Goal: Task Accomplishment & Management: Manage account settings

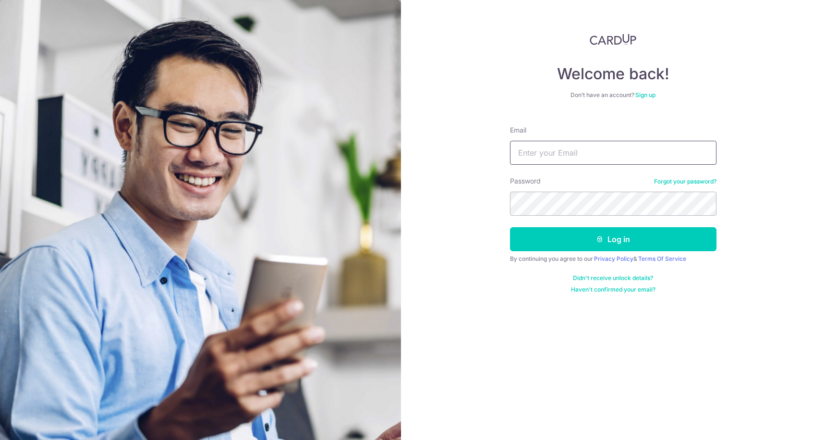
click at [601, 148] on input "Email" at bounding box center [613, 153] width 206 height 24
type input "[EMAIL_ADDRESS][DOMAIN_NAME]"
click at [510, 227] on button "Log in" at bounding box center [613, 239] width 206 height 24
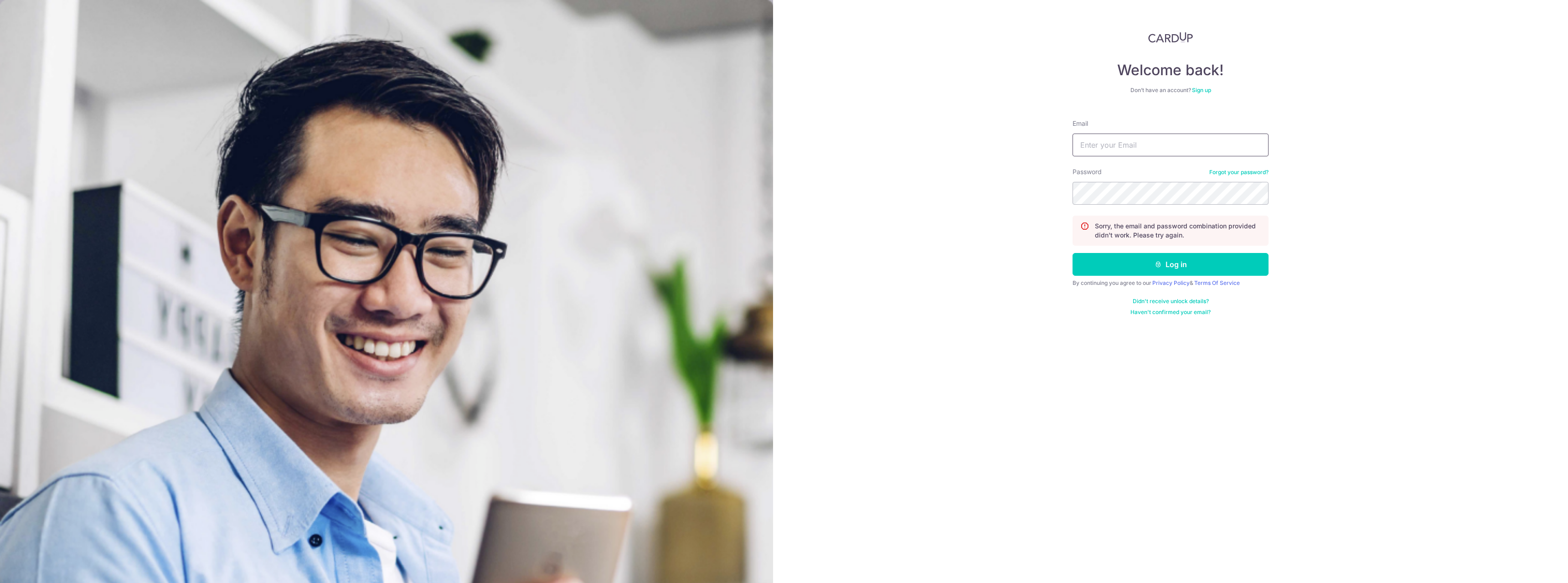
click at [783, 149] on input "Email" at bounding box center [1170, 145] width 196 height 23
type input "[EMAIL_ADDRESS][DOMAIN_NAME]"
click at [783, 253] on button "Log in" at bounding box center [1170, 264] width 196 height 23
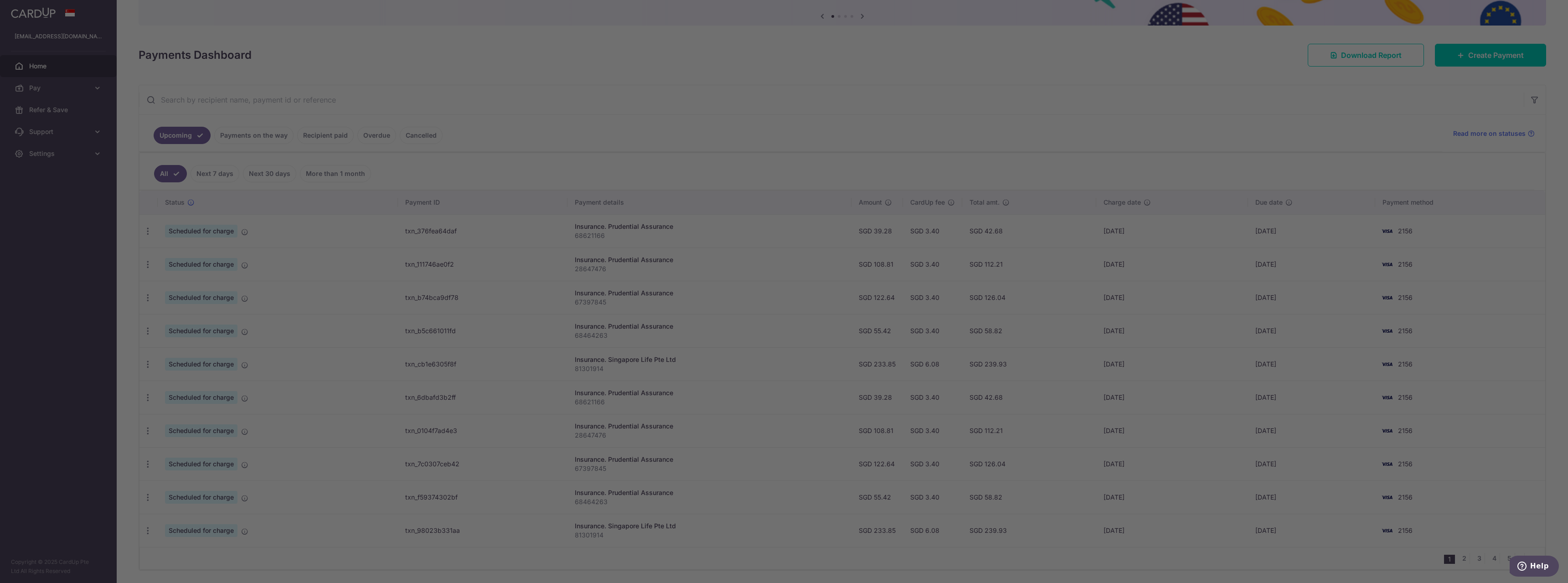
scroll to position [122, 0]
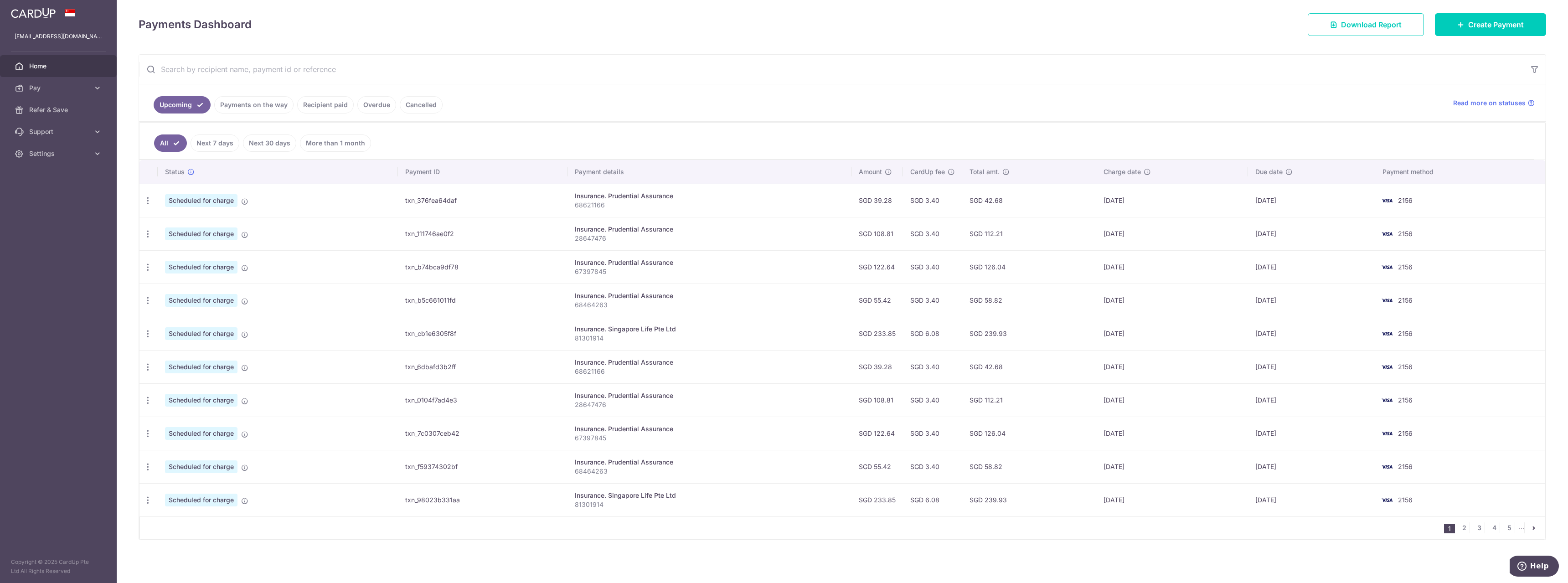
click at [224, 141] on link "Next 7 days" at bounding box center [215, 143] width 48 height 17
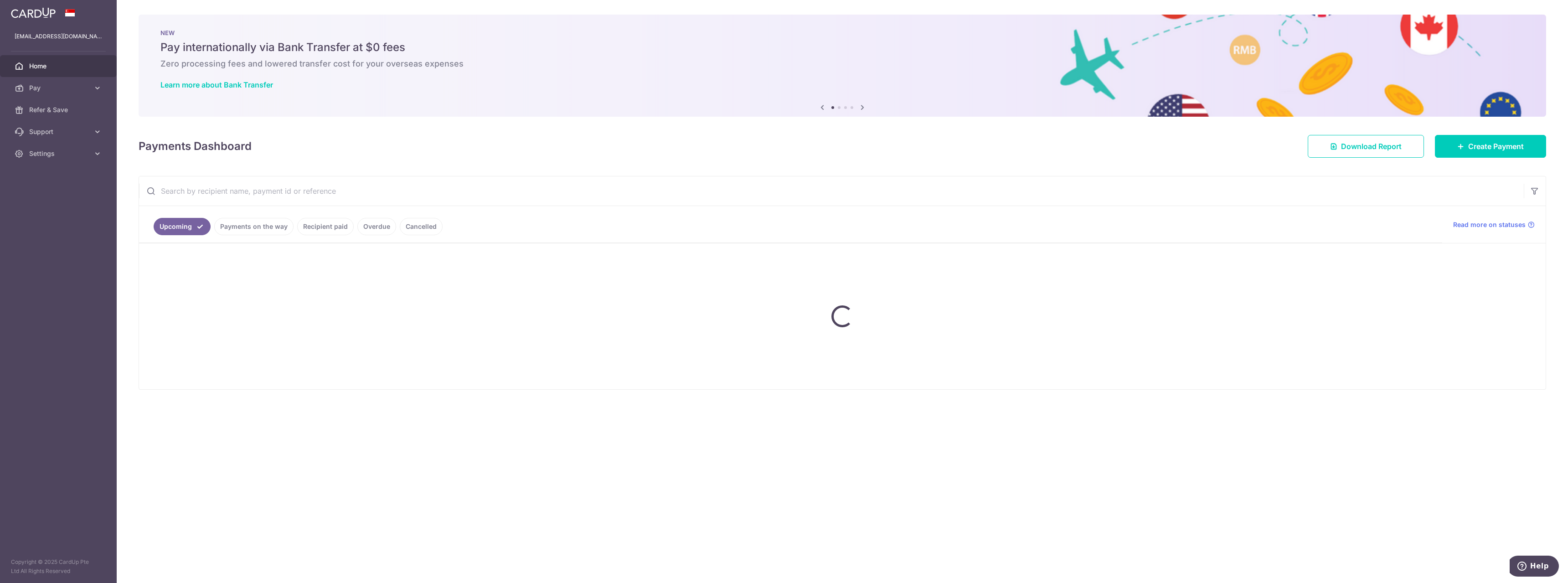
scroll to position [0, 0]
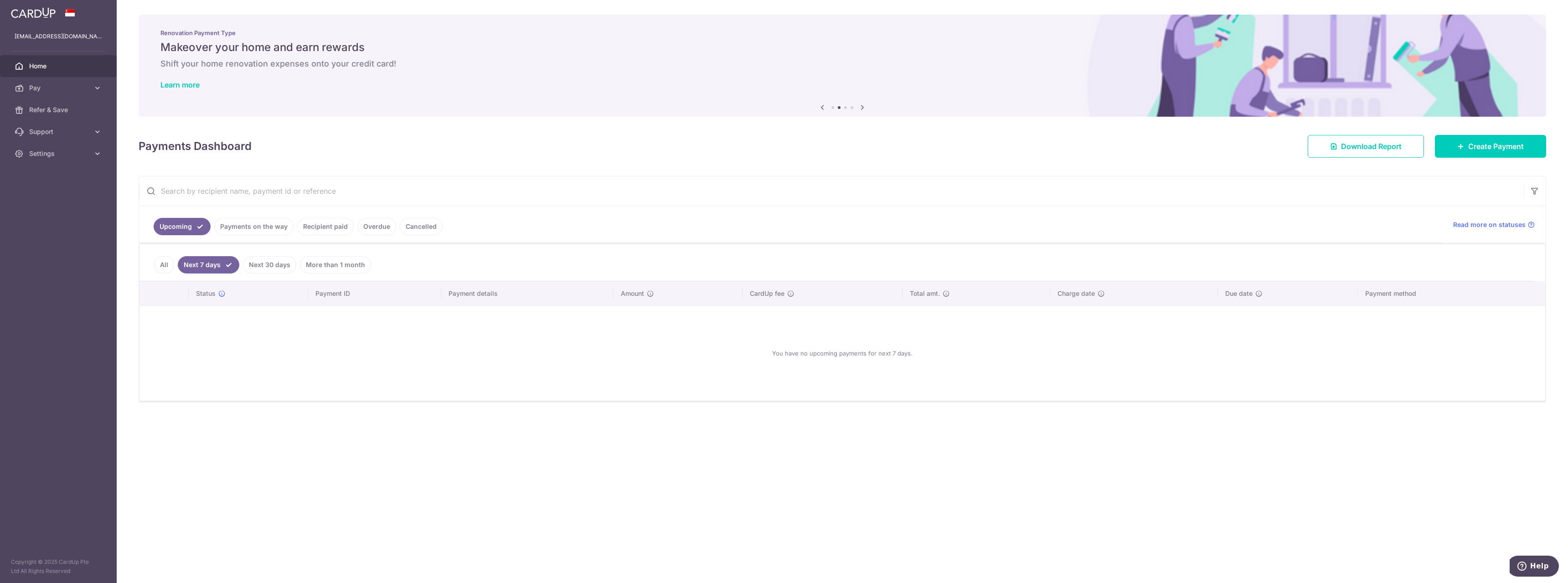
click at [249, 228] on link "Payments on the way" at bounding box center [255, 226] width 80 height 17
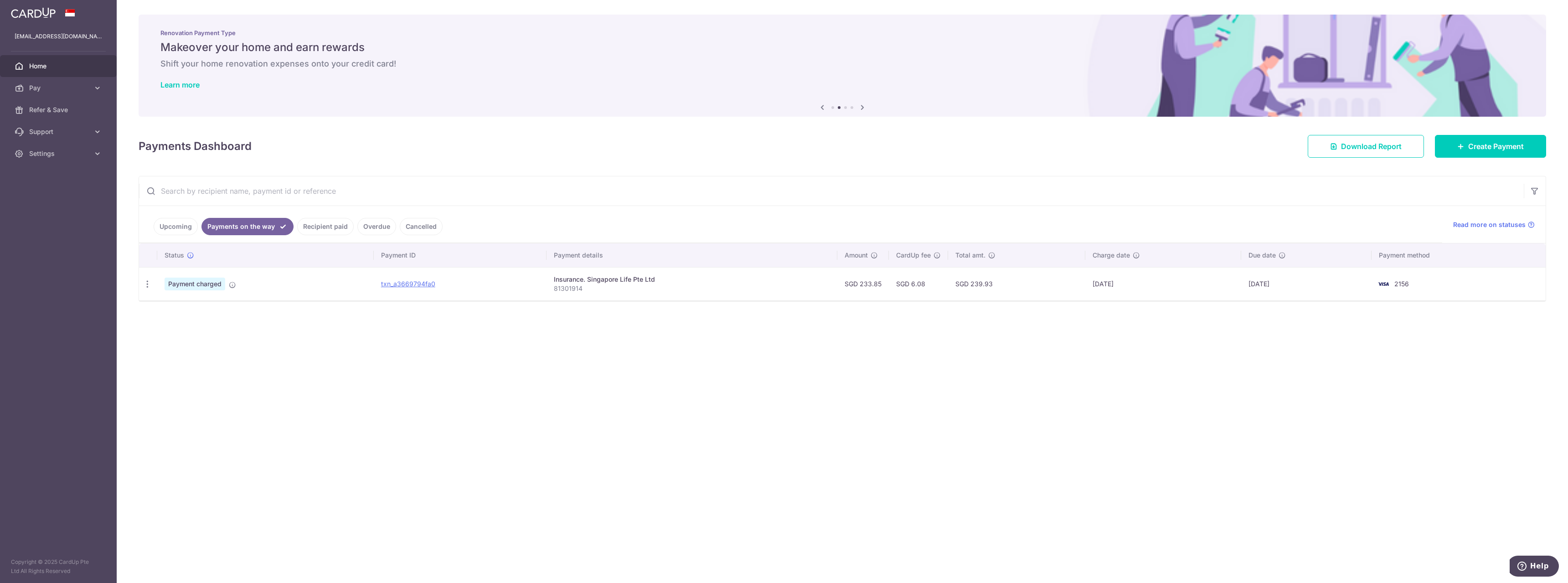
click at [368, 227] on link "Overdue" at bounding box center [376, 226] width 39 height 17
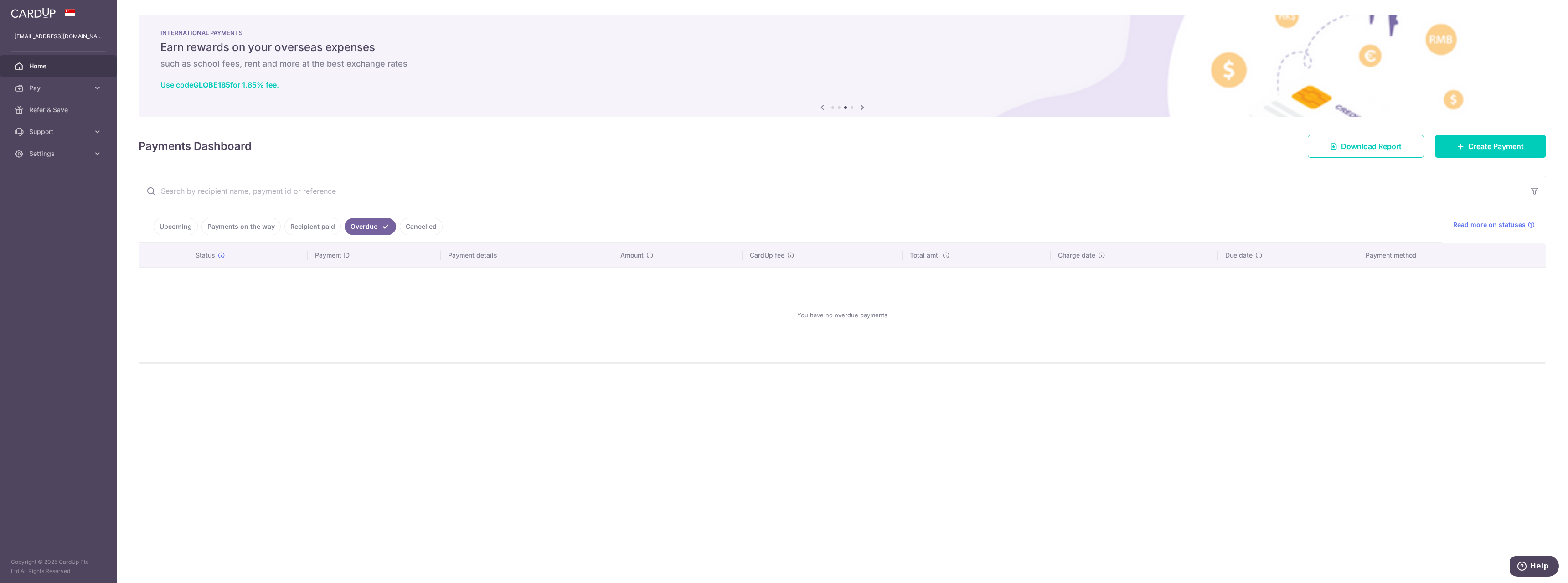
click at [330, 227] on link "Recipient paid" at bounding box center [313, 226] width 57 height 17
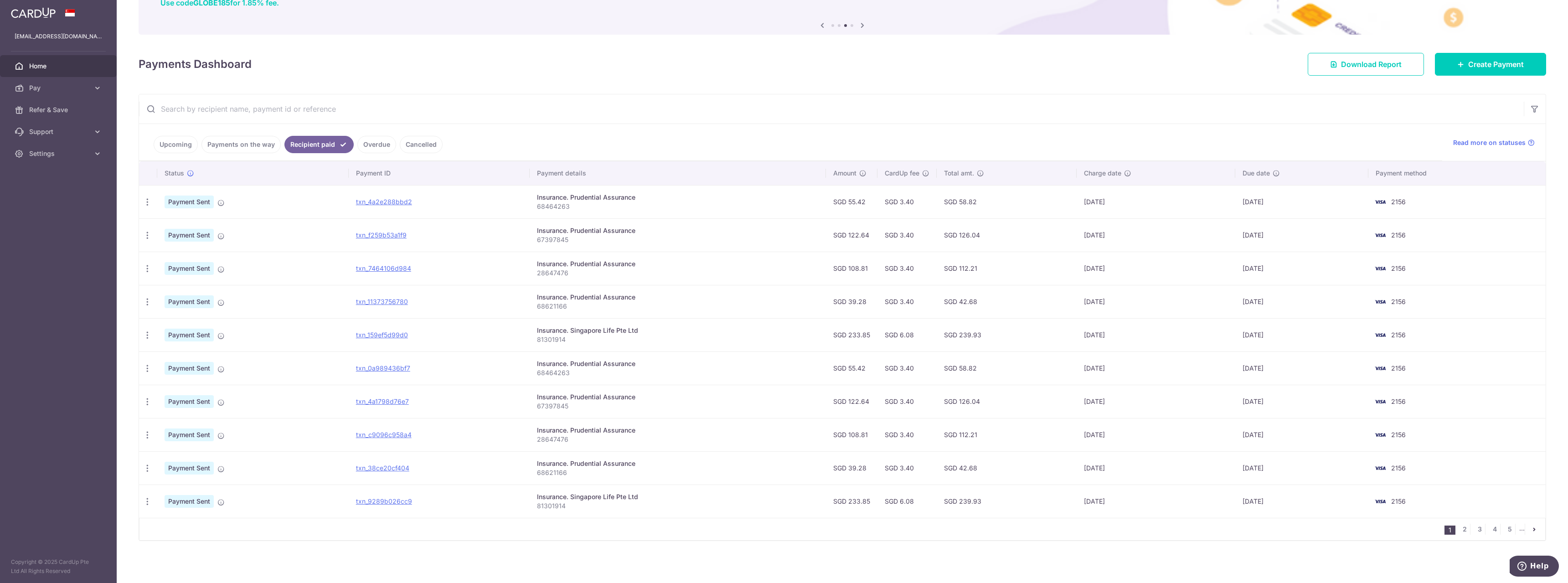
scroll to position [83, 0]
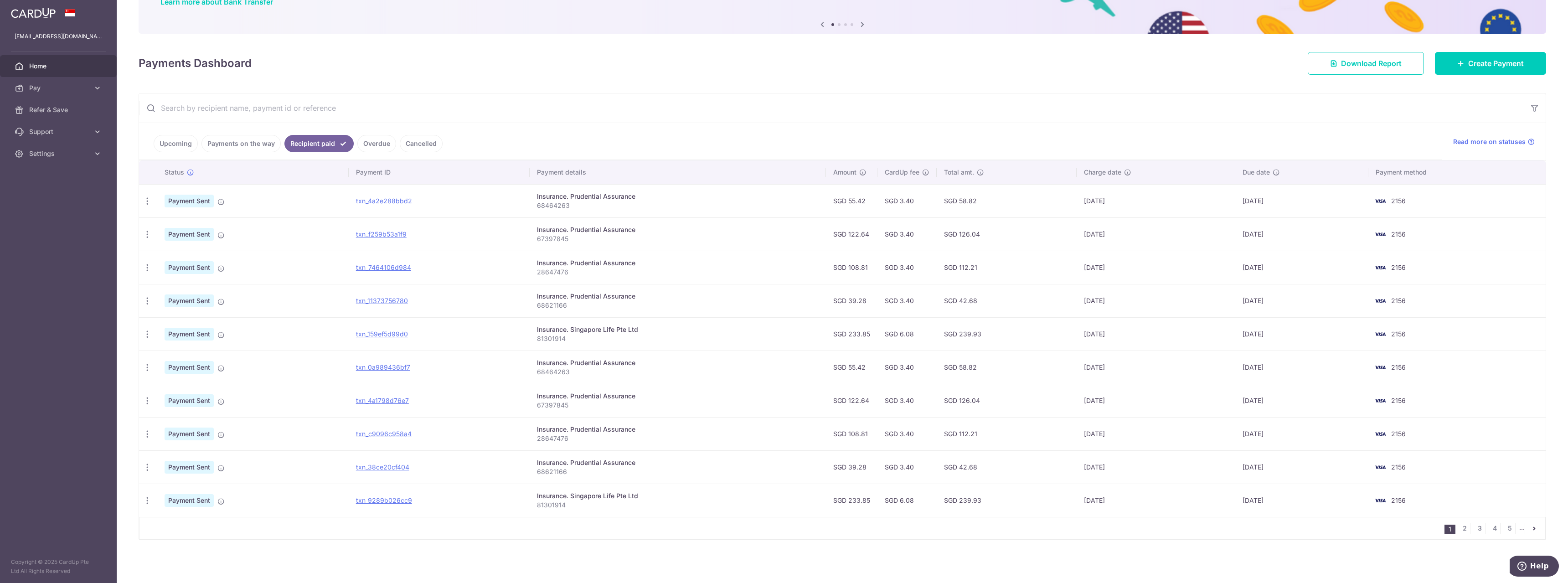
click at [254, 148] on link "Payments on the way" at bounding box center [241, 143] width 80 height 17
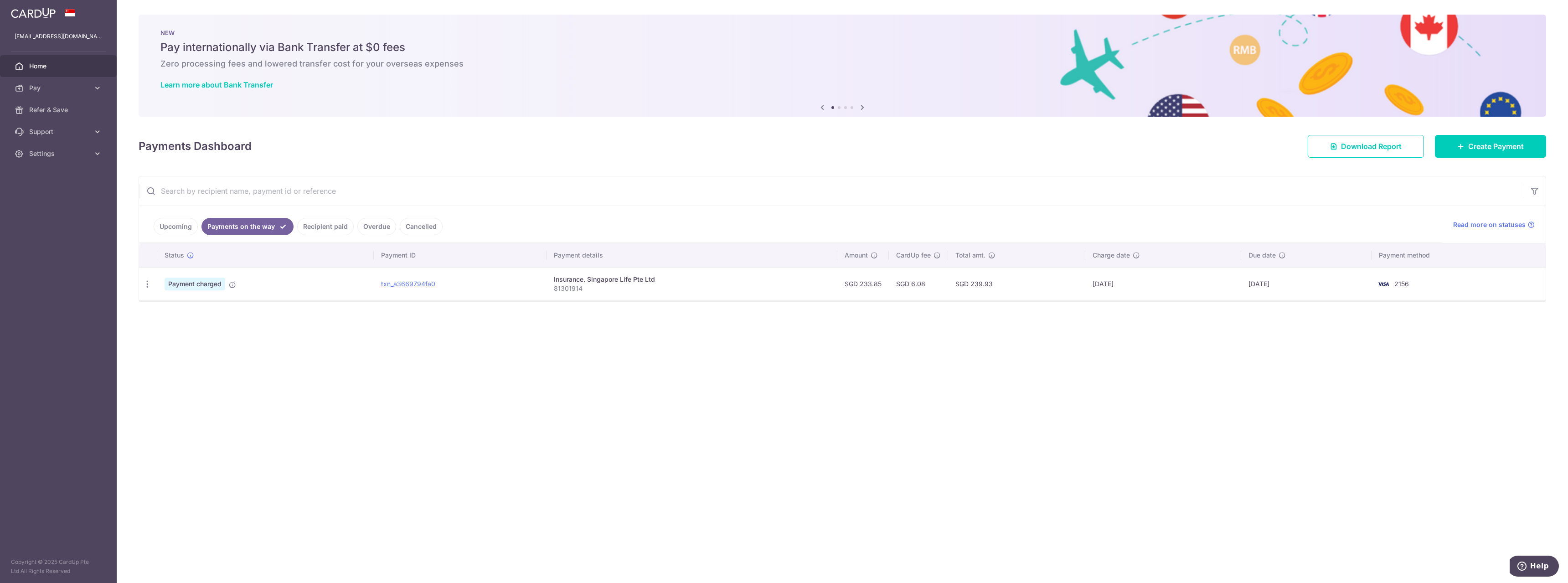
click at [185, 230] on link "Upcoming" at bounding box center [176, 226] width 45 height 17
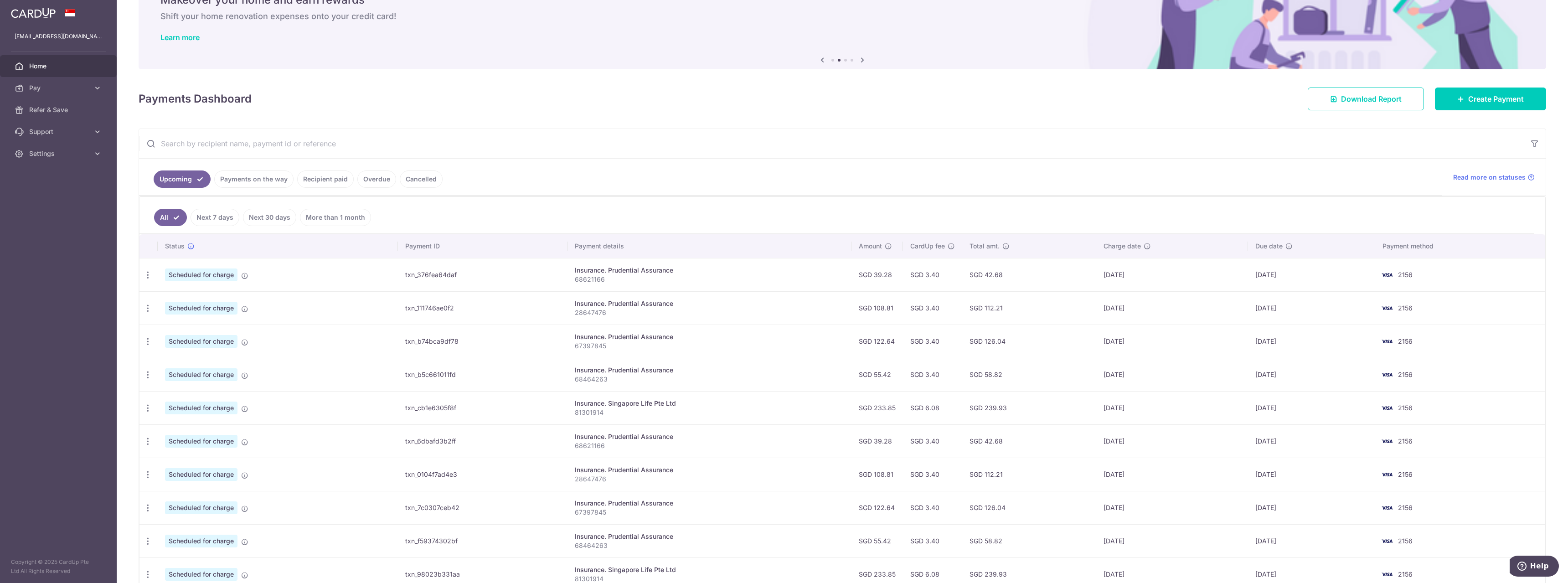
scroll to position [122, 0]
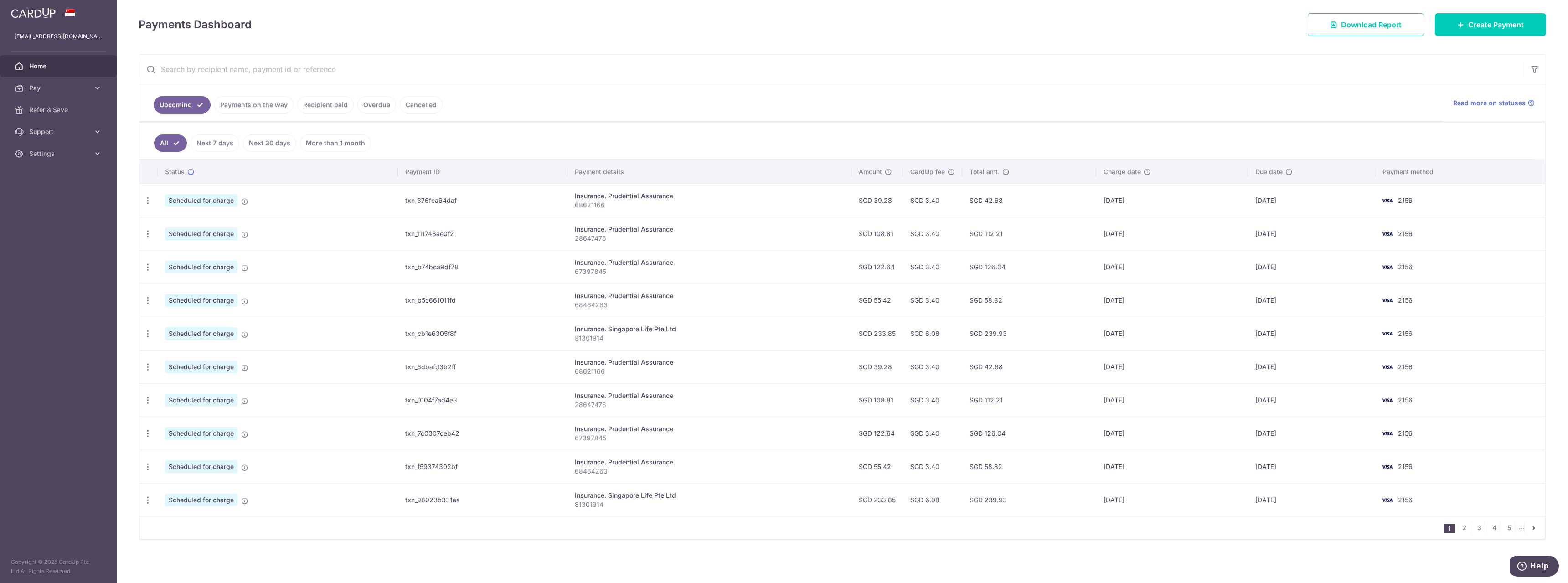
click at [333, 110] on link "Recipient paid" at bounding box center [326, 104] width 57 height 17
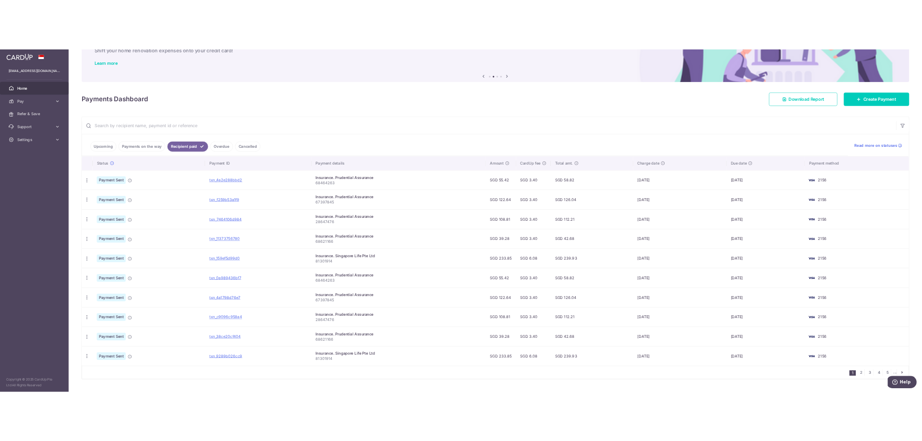
scroll to position [87, 0]
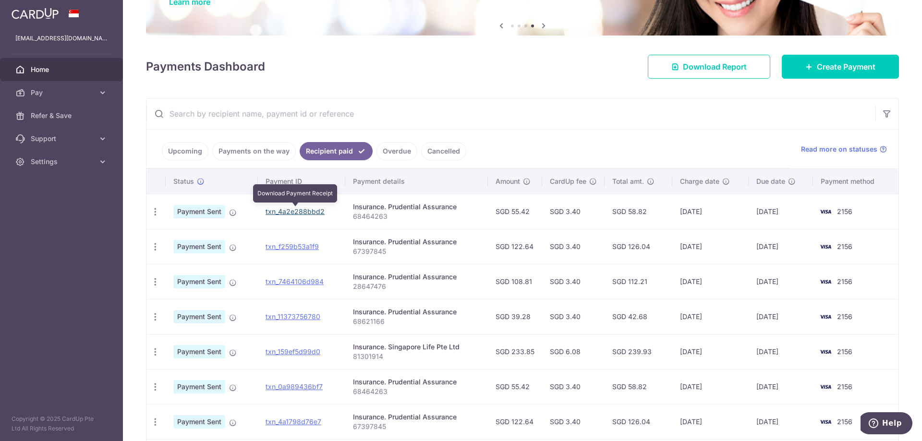
click at [308, 212] on link "txn_4a2e288bbd2" at bounding box center [294, 211] width 59 height 8
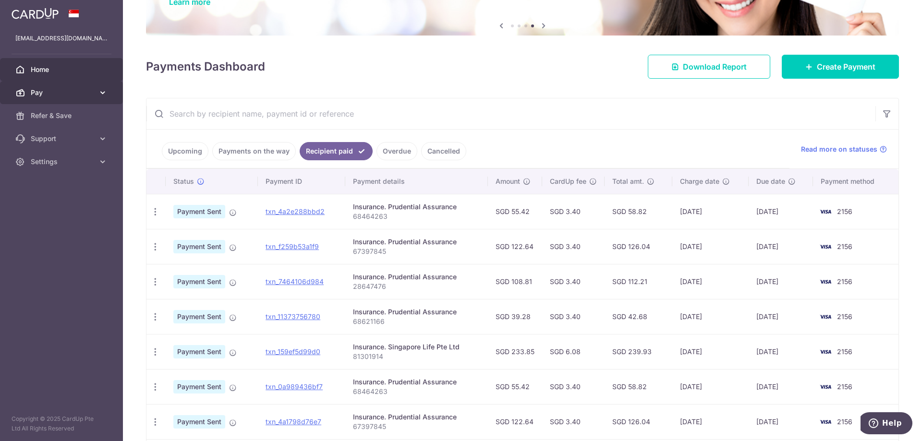
click at [105, 91] on icon at bounding box center [103, 93] width 10 height 10
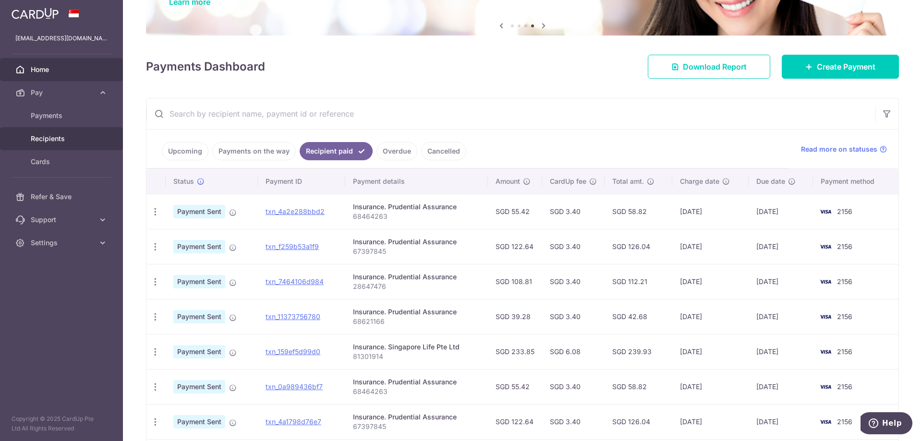
click at [43, 139] on span "Recipients" at bounding box center [62, 139] width 63 height 10
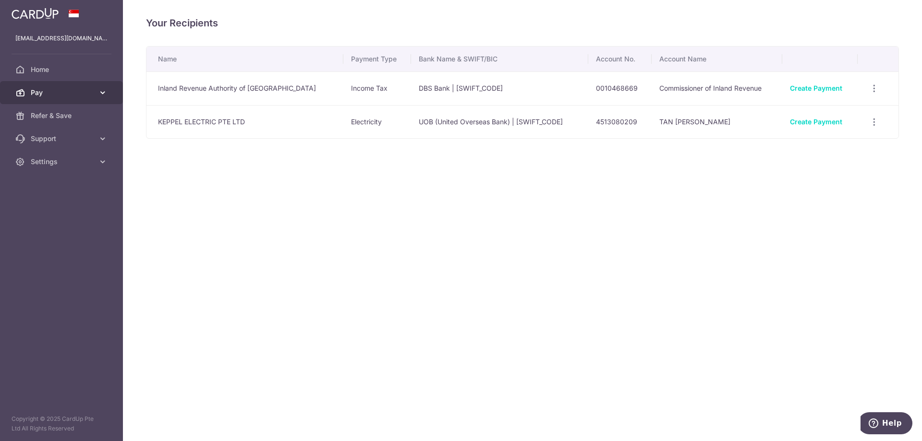
click at [100, 96] on icon at bounding box center [103, 93] width 10 height 10
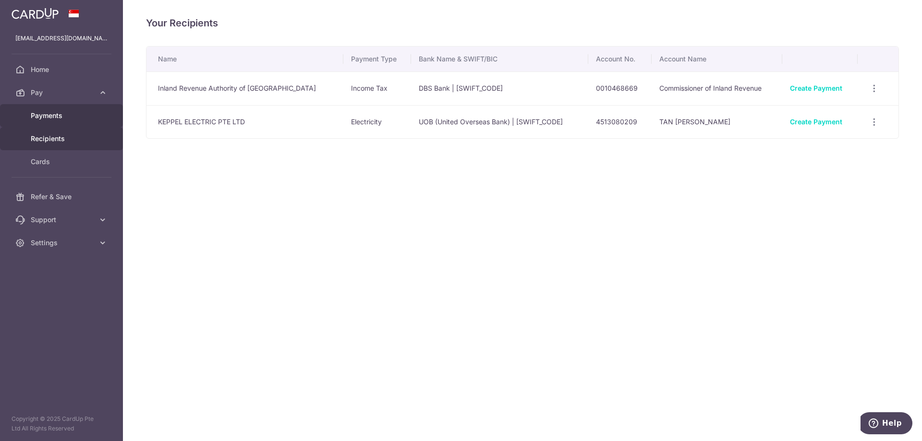
click at [56, 117] on span "Payments" at bounding box center [62, 116] width 63 height 10
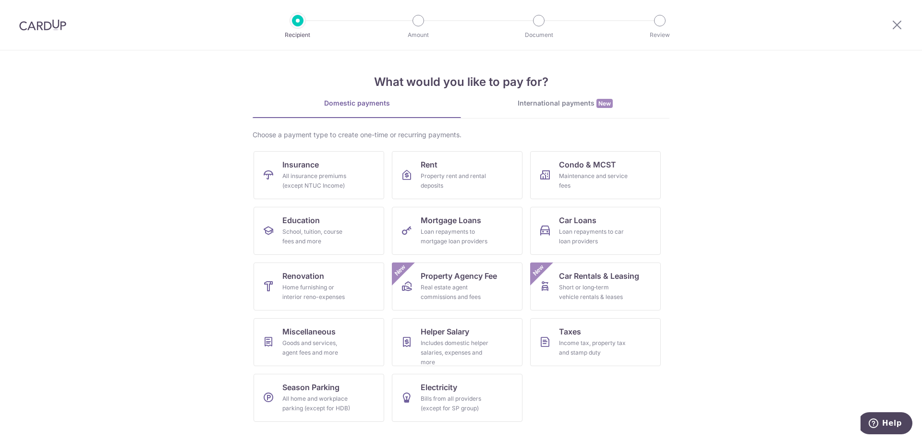
click at [578, 104] on div "International payments New" at bounding box center [565, 103] width 208 height 10
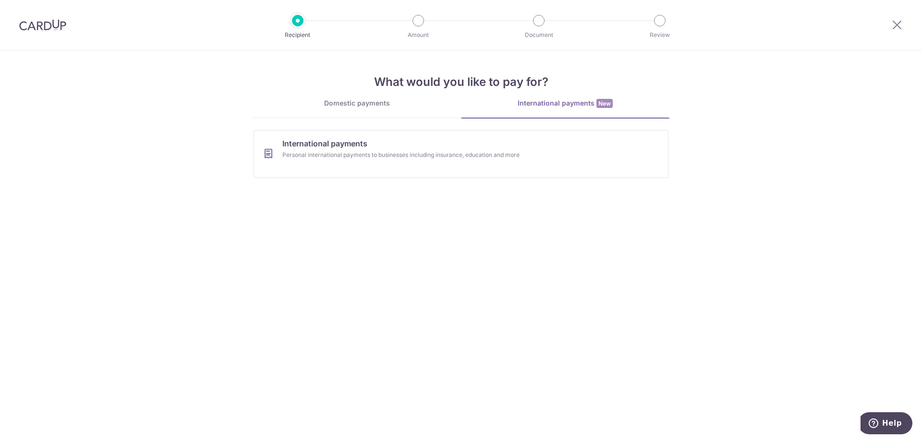
click at [377, 104] on div "Domestic payments" at bounding box center [356, 103] width 208 height 10
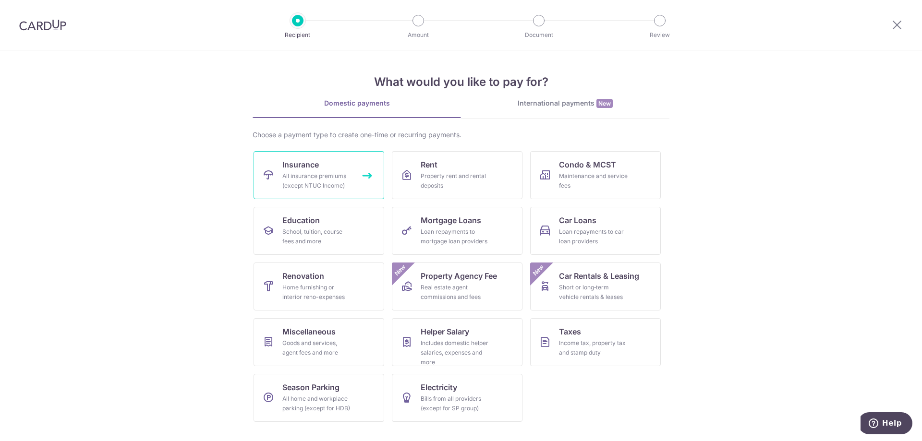
click at [328, 171] on div "All insurance premiums (except NTUC Income)" at bounding box center [316, 180] width 69 height 19
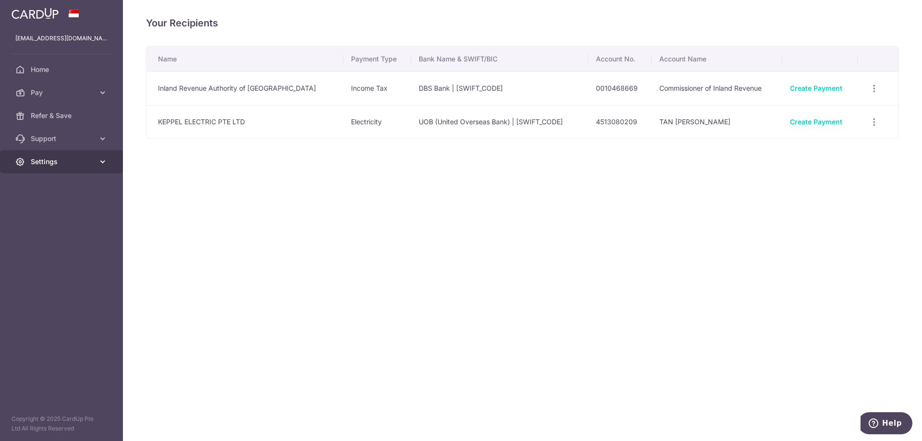
click at [85, 156] on link "Settings" at bounding box center [61, 161] width 123 height 23
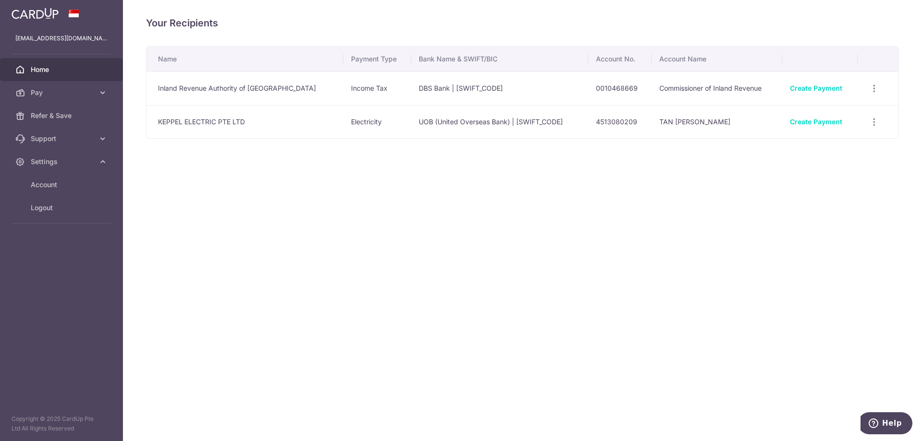
click at [73, 67] on span "Home" at bounding box center [62, 70] width 63 height 10
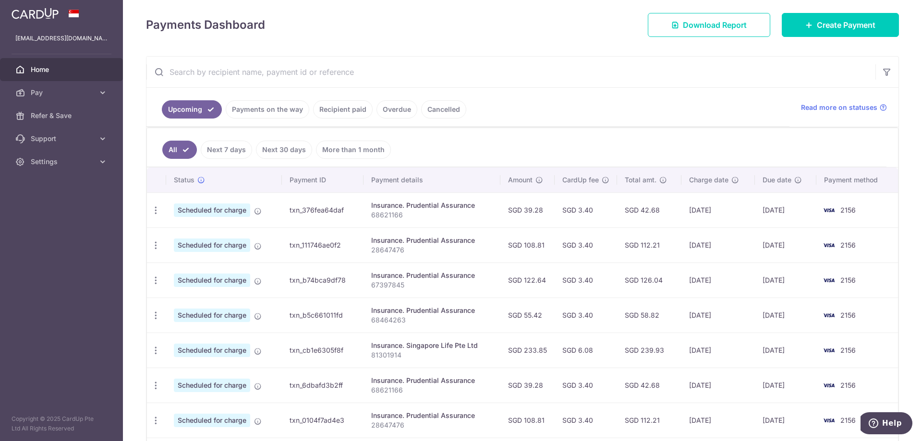
scroll to position [144, 0]
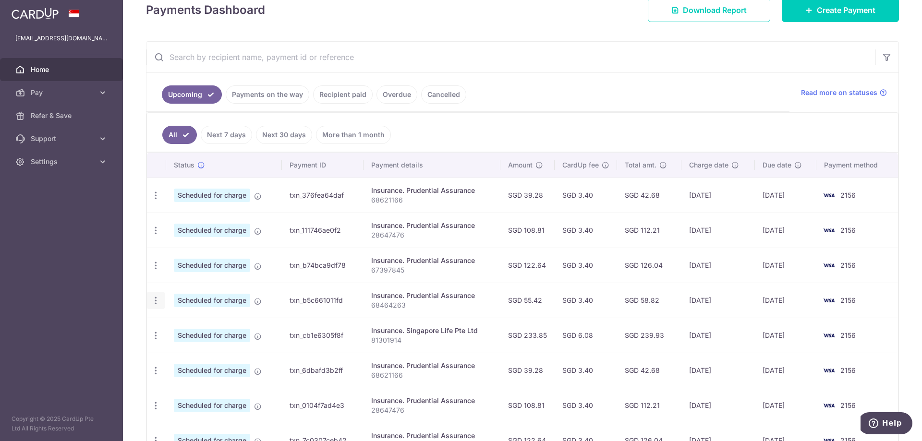
click at [156, 300] on icon "button" at bounding box center [156, 301] width 10 height 10
click at [200, 331] on span "Update payment" at bounding box center [206, 327] width 65 height 12
radio input "true"
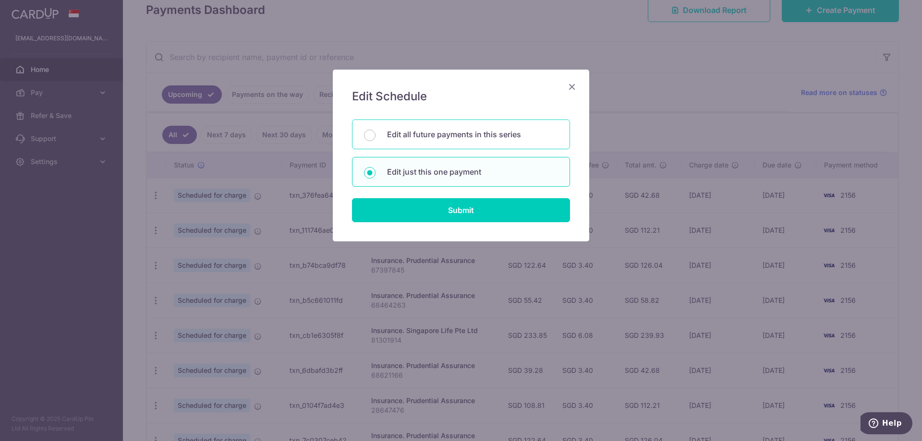
click at [443, 131] on p "Edit all future payments in this series" at bounding box center [472, 135] width 171 height 12
click at [375, 131] on input "Edit all future payments in this series" at bounding box center [370, 136] width 12 height 12
radio input "true"
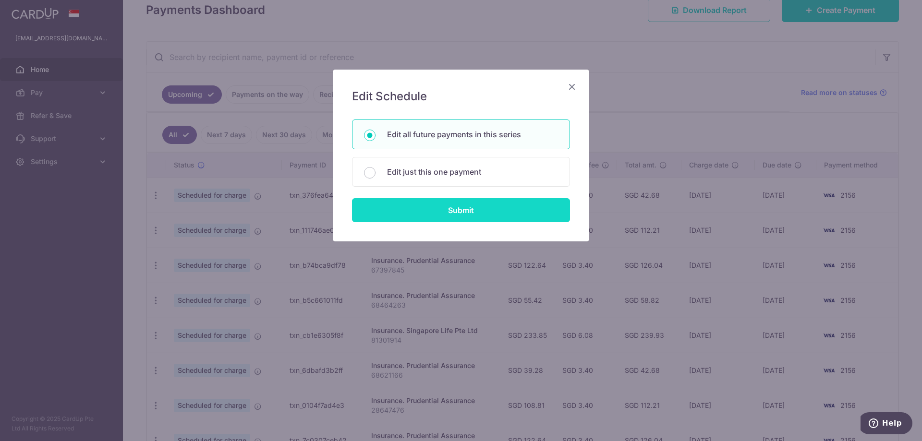
click at [452, 210] on input "Submit" at bounding box center [461, 210] width 218 height 24
radio input "true"
type input "55.42"
type input "68464263"
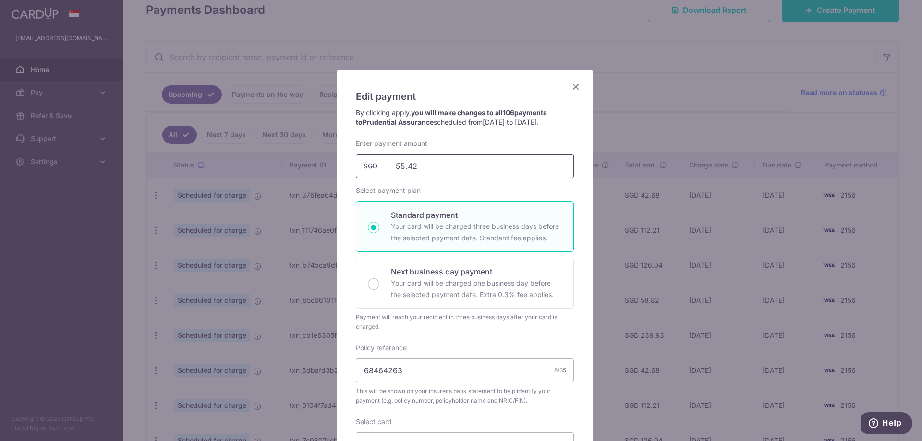
drag, startPoint x: 424, startPoint y: 168, endPoint x: 387, endPoint y: 165, distance: 36.6
click at [387, 165] on input "55.42" at bounding box center [465, 166] width 218 height 24
type input "134.91"
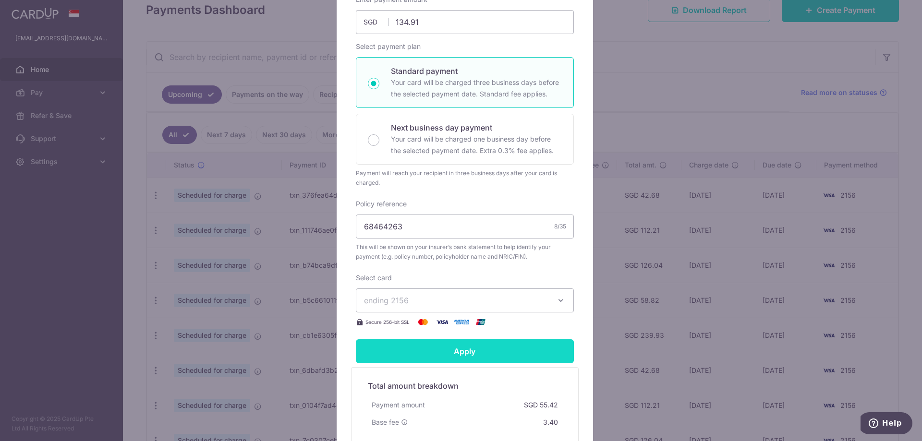
click at [486, 354] on input "Apply" at bounding box center [465, 351] width 218 height 24
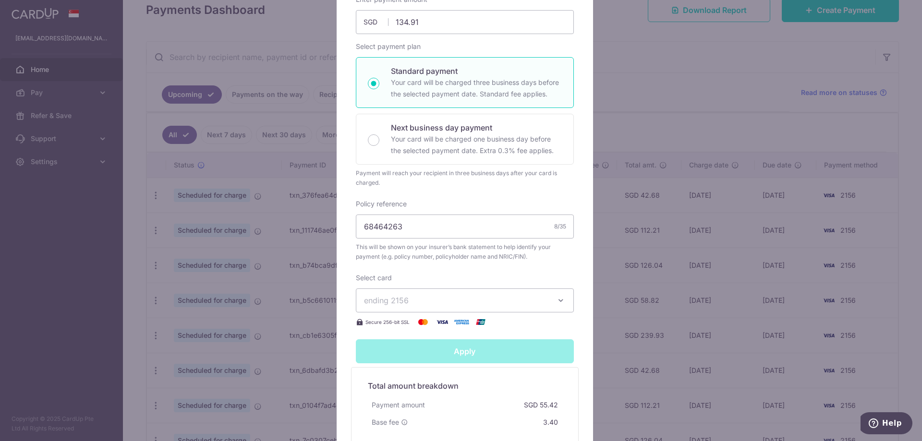
type input "Successfully Applied"
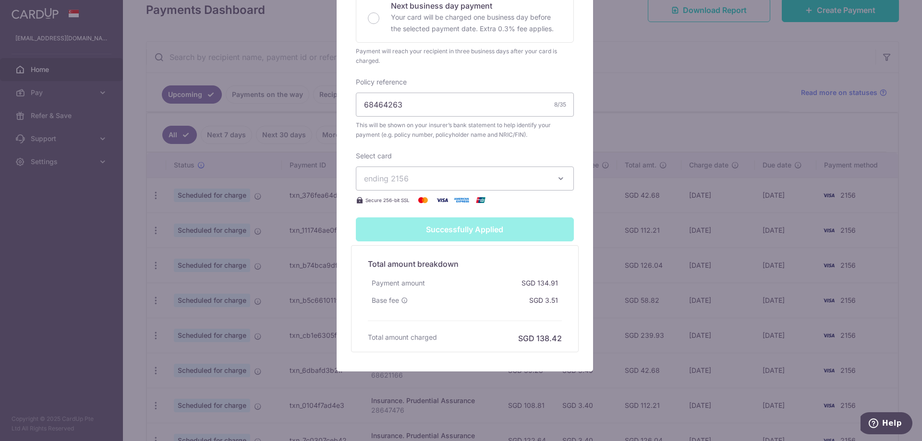
click at [677, 21] on div "Edit payment By clicking apply, you will make changes to all 106 payments to Pr…" at bounding box center [461, 220] width 922 height 441
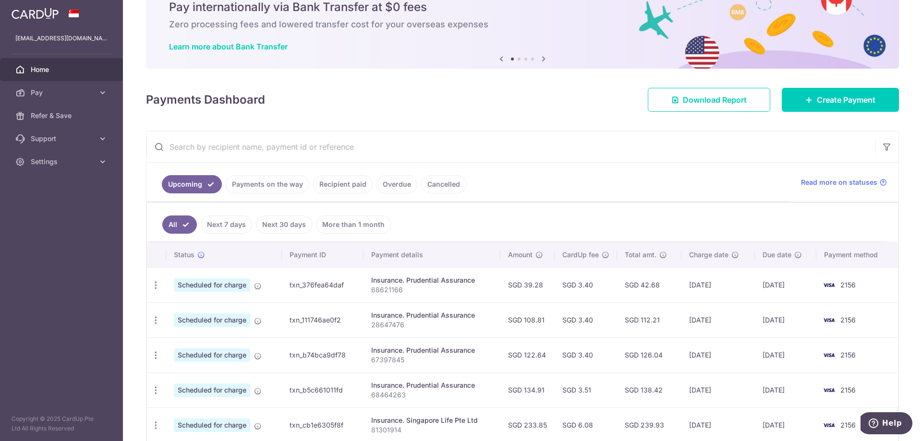
scroll to position [144, 0]
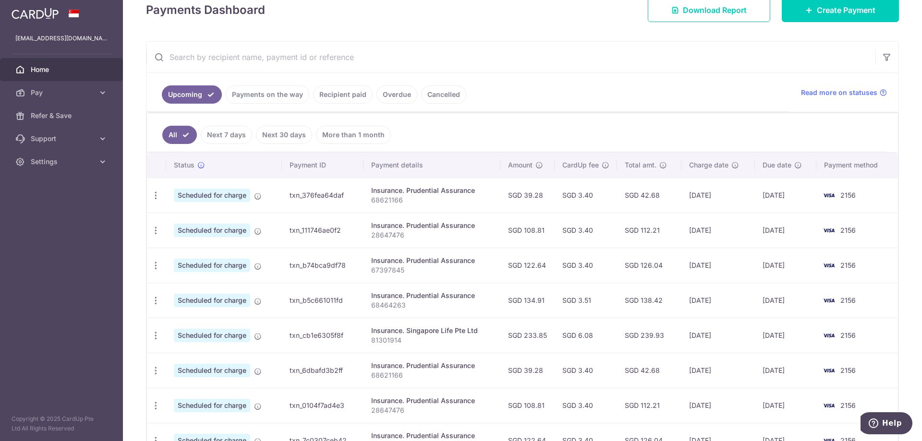
click at [337, 96] on link "Recipient paid" at bounding box center [343, 94] width 60 height 18
